Goal: Task Accomplishment & Management: Manage account settings

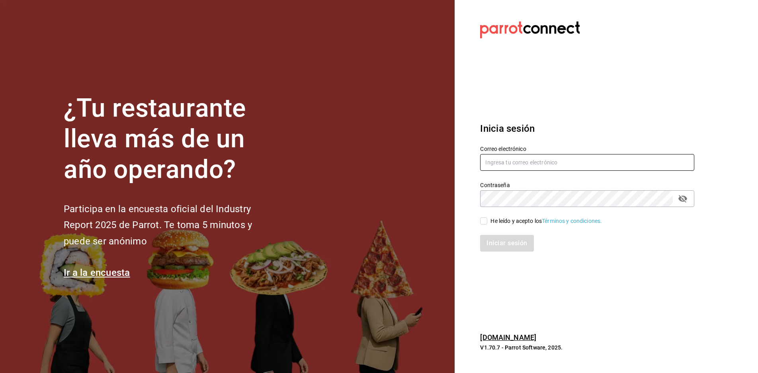
click at [531, 157] on input "text" at bounding box center [587, 162] width 214 height 17
type input "[EMAIL_ADDRESS][DOMAIN_NAME]"
click at [488, 222] on span "He leído y acepto los Términos y condiciones." at bounding box center [544, 221] width 115 height 8
click at [487, 222] on input "He leído y acepto los Términos y condiciones." at bounding box center [483, 220] width 7 height 7
checkbox input "true"
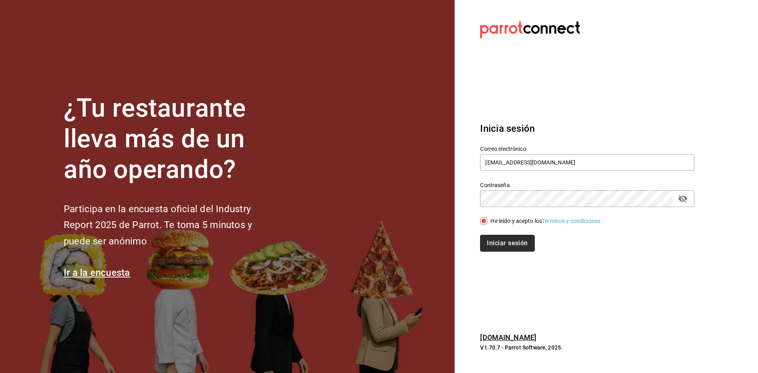
click at [491, 236] on button "Iniciar sesión" at bounding box center [507, 243] width 54 height 17
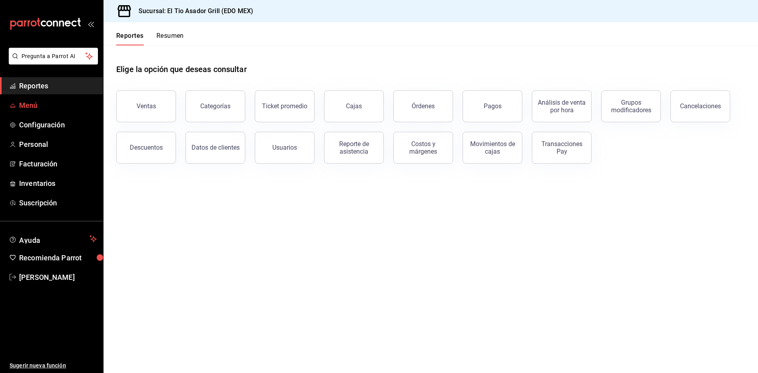
click at [30, 109] on span "Menú" at bounding box center [58, 105] width 78 height 11
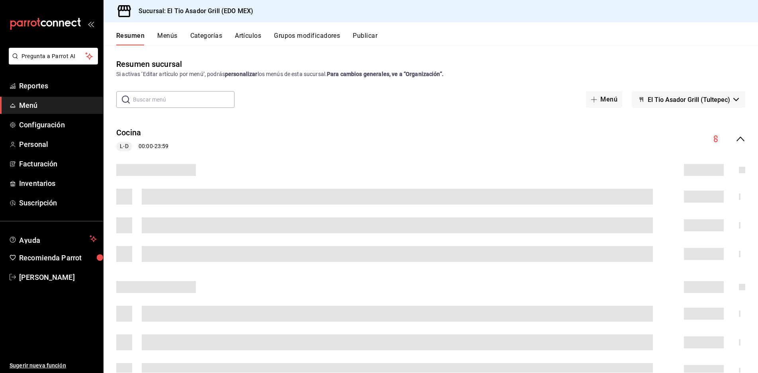
click at [295, 39] on button "Grupos modificadores" at bounding box center [307, 39] width 66 height 14
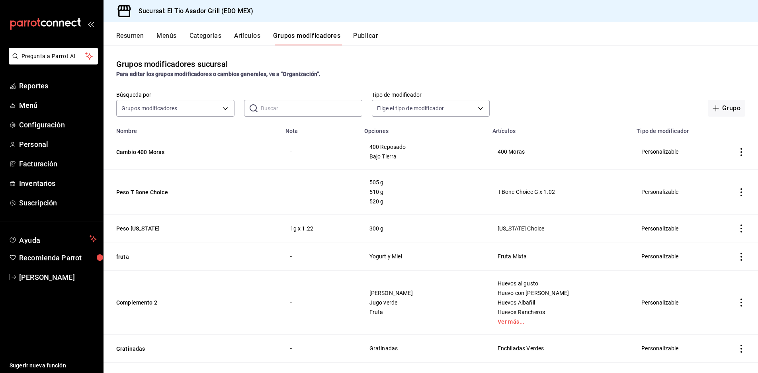
click at [293, 33] on button "Grupos modificadores" at bounding box center [306, 39] width 67 height 14
click at [264, 111] on input "text" at bounding box center [312, 108] width 102 height 16
type input "PICAÑA"
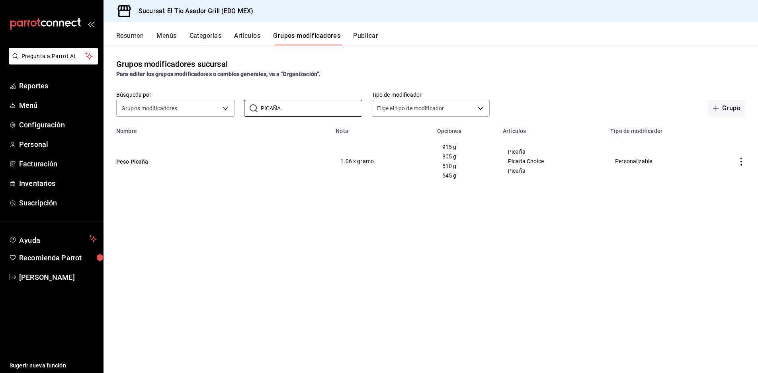
click at [741, 161] on icon "actions" at bounding box center [741, 162] width 8 height 8
click at [694, 181] on icon at bounding box center [698, 181] width 10 height 10
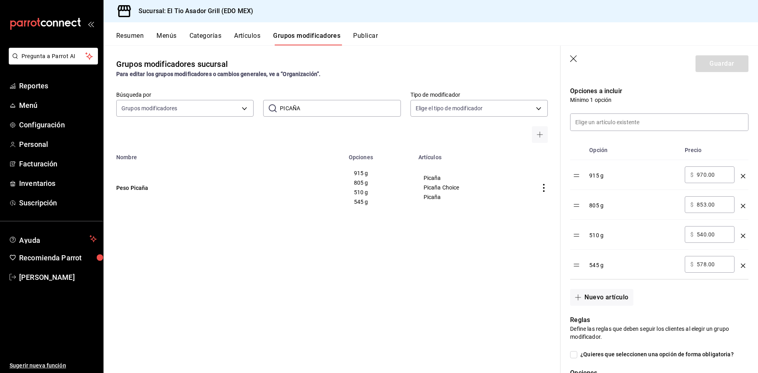
scroll to position [239, 0]
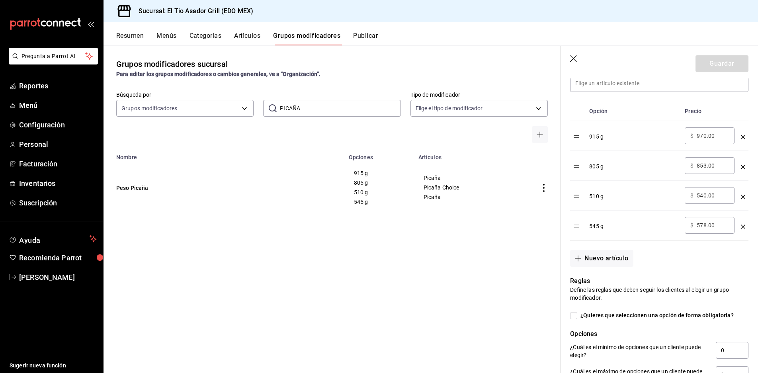
click at [741, 135] on icon "optionsTable" at bounding box center [743, 137] width 4 height 4
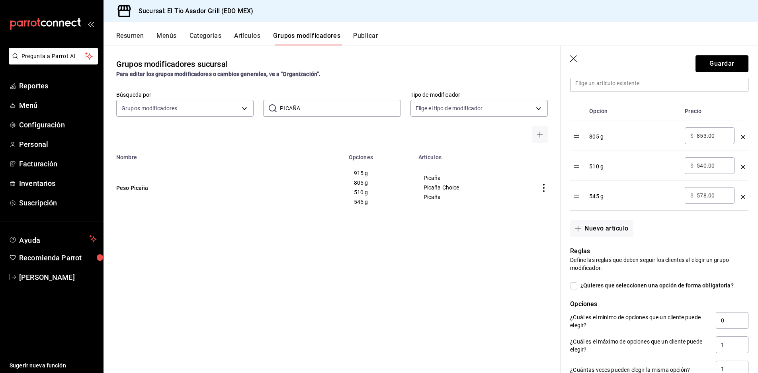
click at [738, 131] on td "optionsTable" at bounding box center [743, 136] width 11 height 30
click at [741, 136] on icon "optionsTable" at bounding box center [743, 137] width 4 height 4
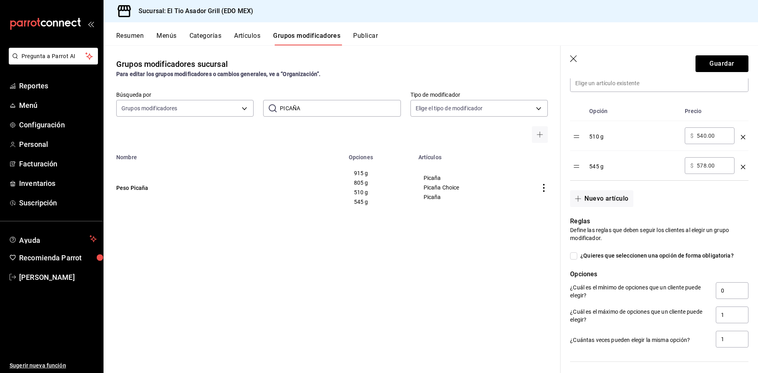
click at [741, 137] on icon "optionsTable" at bounding box center [743, 137] width 4 height 4
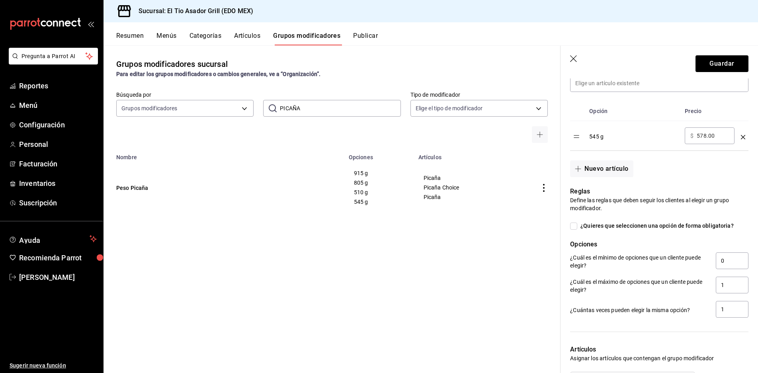
click at [741, 137] on icon "optionsTable" at bounding box center [743, 137] width 4 height 4
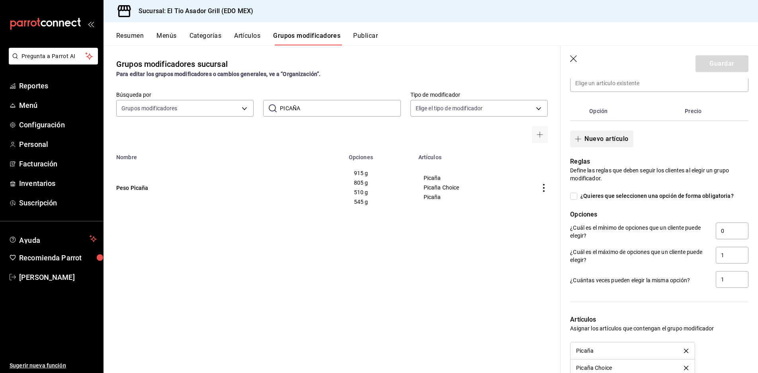
click at [609, 137] on button "Nuevo artículo" at bounding box center [601, 139] width 63 height 17
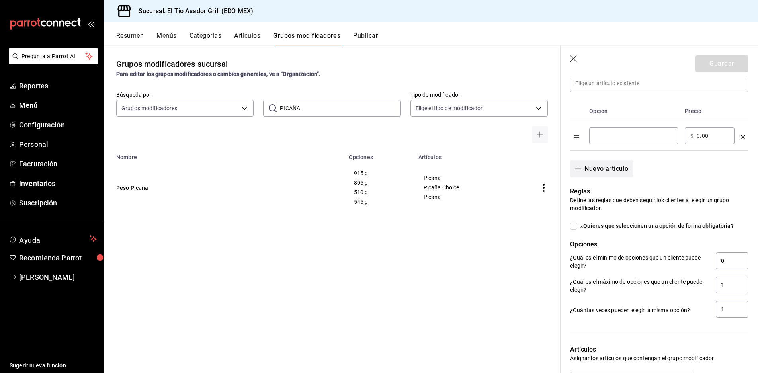
click at [610, 164] on button "Nuevo artículo" at bounding box center [601, 168] width 63 height 17
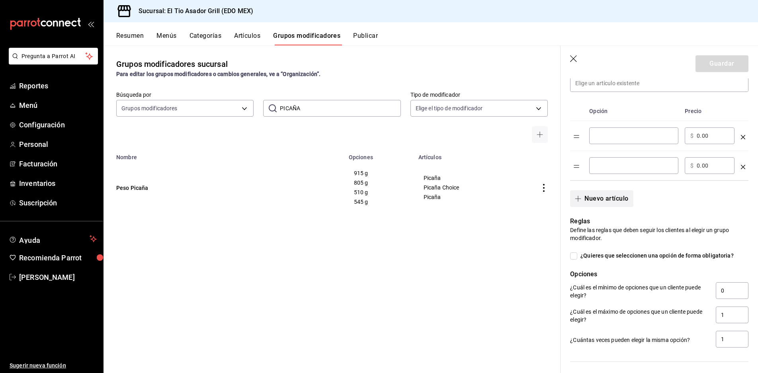
click at [612, 202] on button "Nuevo artículo" at bounding box center [601, 198] width 63 height 17
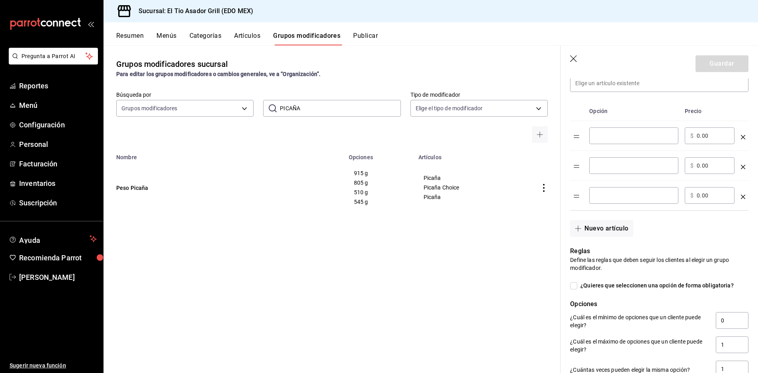
click at [617, 142] on div "​" at bounding box center [633, 135] width 89 height 17
type input "395 g"
click at [628, 162] on input "optionsTable" at bounding box center [634, 166] width 78 height 8
type input "595 g"
click at [635, 199] on input "optionsTable" at bounding box center [634, 196] width 78 height 8
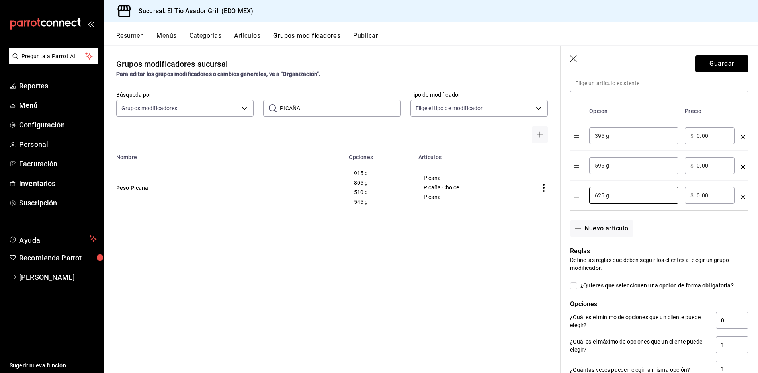
type input "625 g"
click at [708, 137] on input "0.00" at bounding box center [713, 136] width 32 height 8
type input "0.00"
type input "419.00"
click at [711, 165] on input "0.00" at bounding box center [713, 166] width 32 height 8
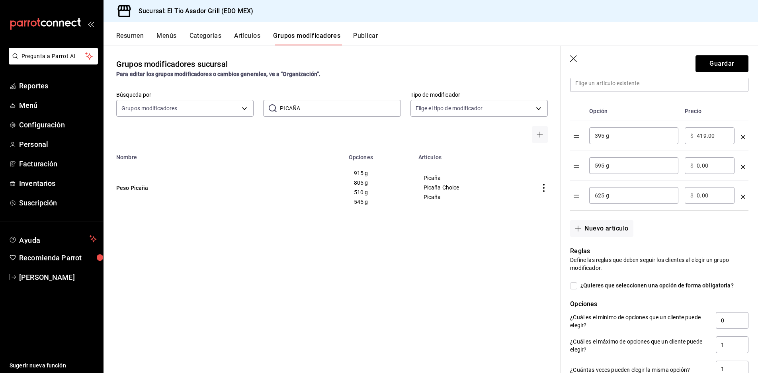
type input "0.00"
type input "631.00"
click at [721, 196] on input "0.00" at bounding box center [713, 196] width 32 height 8
type input "0.00"
type input "663.00"
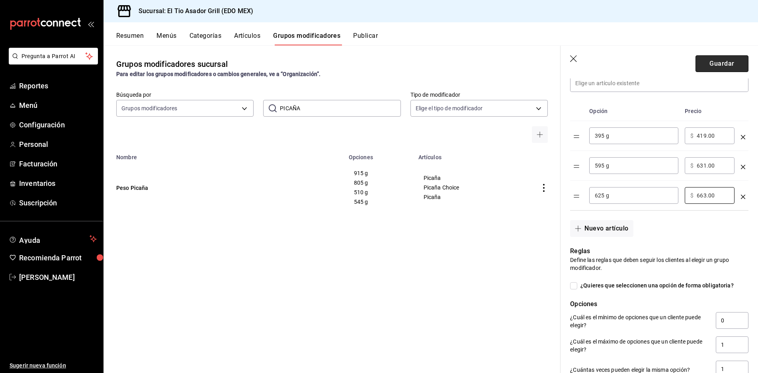
click at [709, 65] on button "Guardar" at bounding box center [722, 63] width 53 height 17
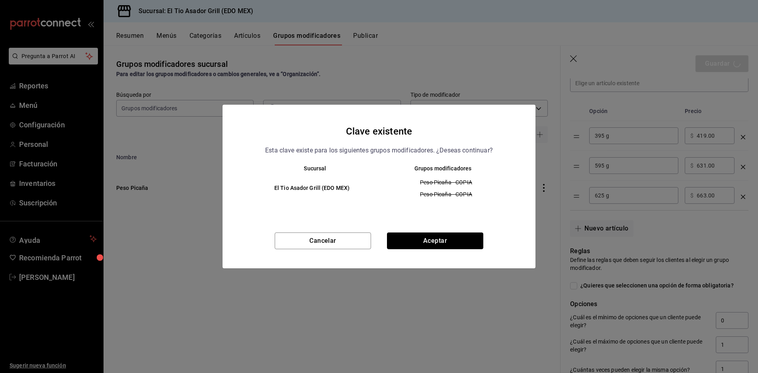
click at [431, 244] on button "Aceptar" at bounding box center [435, 241] width 96 height 17
